Goal: Transaction & Acquisition: Purchase product/service

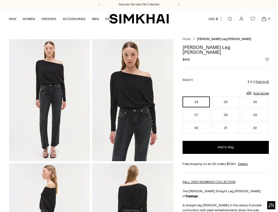
click at [230, 18] on link "Open search modal" at bounding box center [230, 18] width 11 height 11
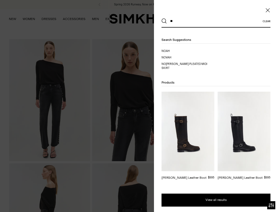
type input "*"
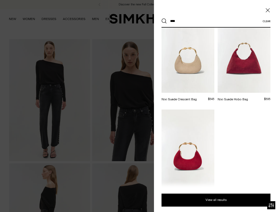
scroll to position [268, 0]
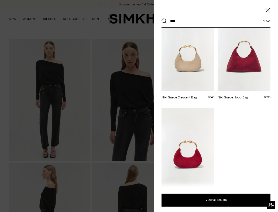
click at [184, 64] on img at bounding box center [188, 50] width 53 height 79
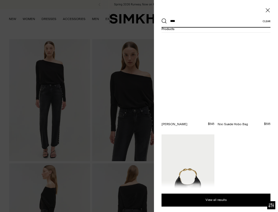
scroll to position [0, 0]
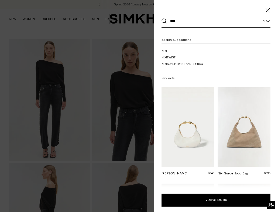
click at [190, 21] on input "****" at bounding box center [215, 21] width 96 height 12
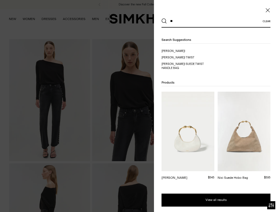
type input "*"
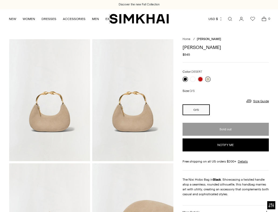
click at [208, 79] on link at bounding box center [207, 78] width 5 height 5
